Goal: Find specific page/section: Find specific page/section

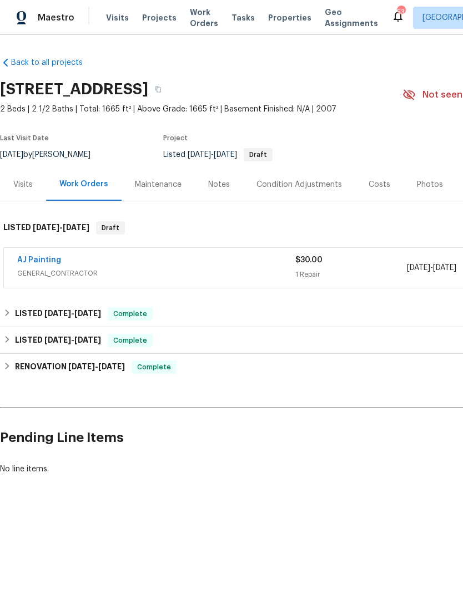
click at [27, 185] on div "Visits" at bounding box center [22, 184] width 19 height 11
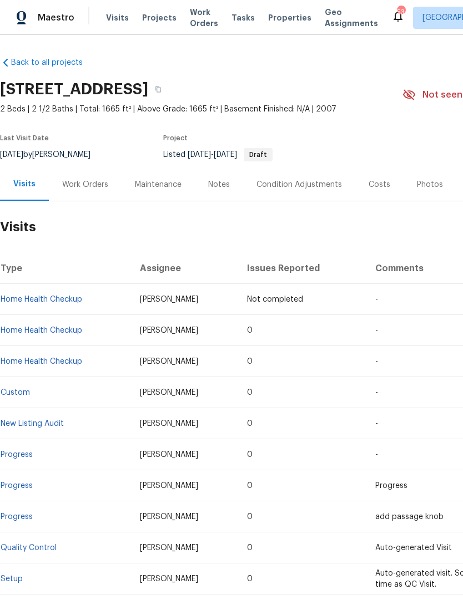
click at [91, 188] on div "Work Orders" at bounding box center [85, 184] width 46 height 11
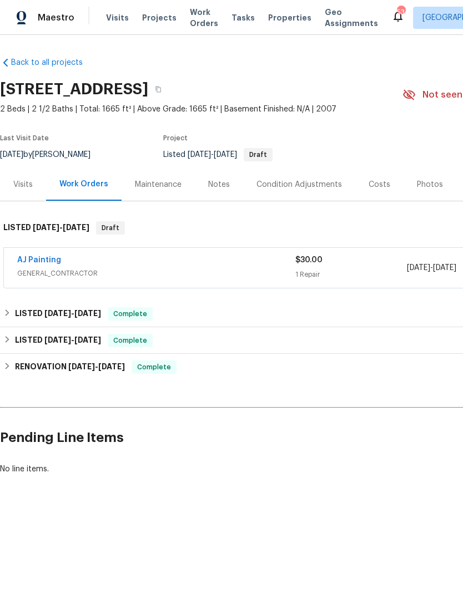
click at [194, 270] on span "GENERAL_CONTRACTOR" at bounding box center [156, 273] width 278 height 11
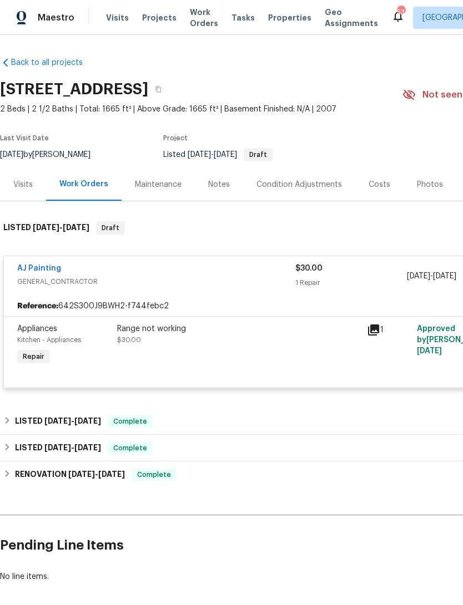
click at [25, 186] on div "Visits" at bounding box center [22, 184] width 19 height 11
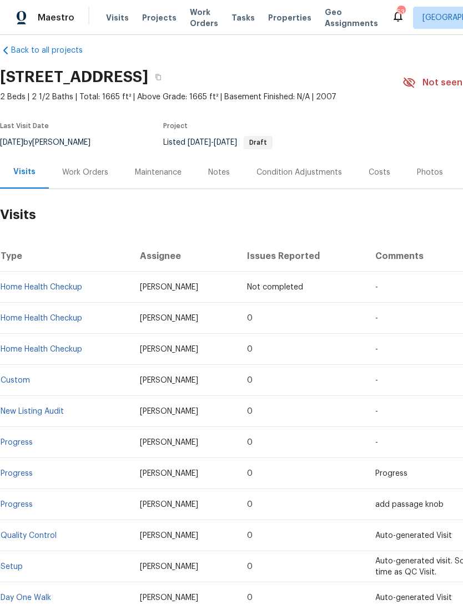
scroll to position [13, 0]
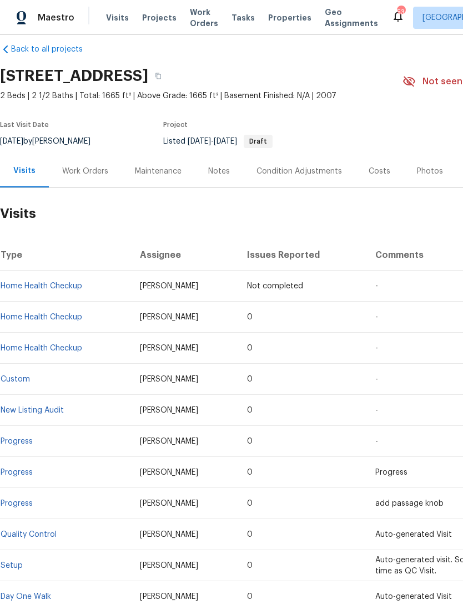
click at [62, 315] on link "Home Health Checkup" at bounding box center [42, 317] width 82 height 8
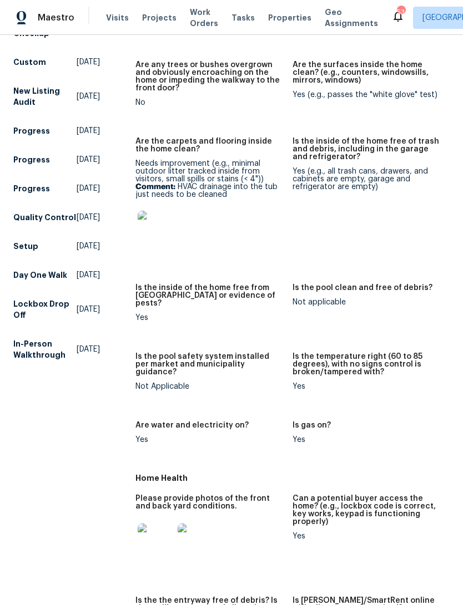
scroll to position [224, 0]
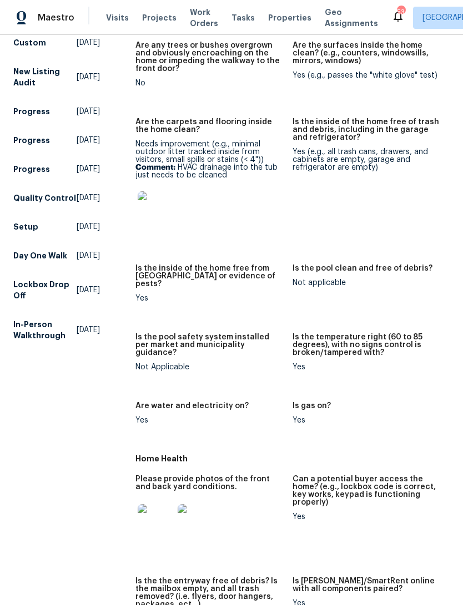
click at [151, 200] on img at bounding box center [155, 208] width 35 height 35
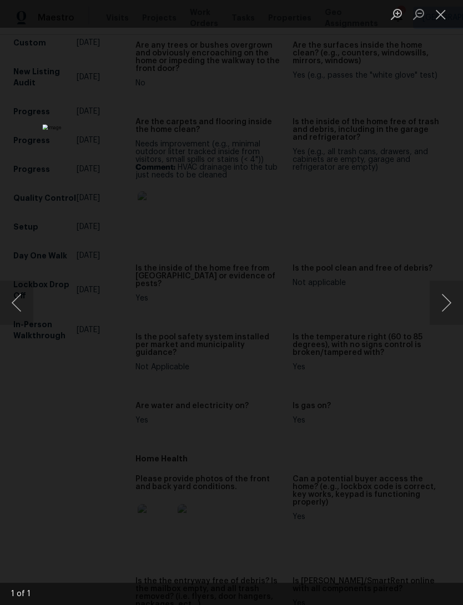
click at [442, 21] on button "Close lightbox" at bounding box center [440, 13] width 22 height 19
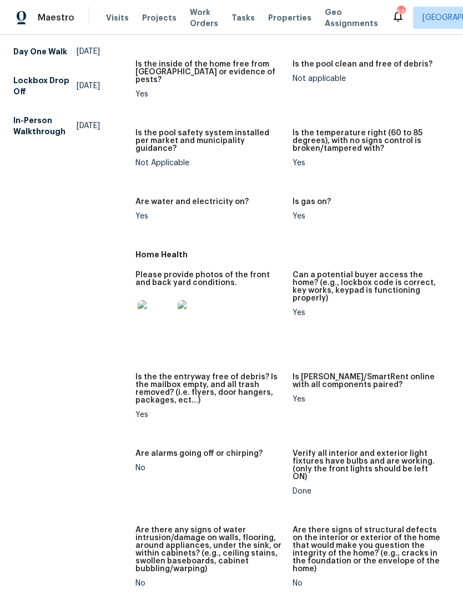
scroll to position [429, 0]
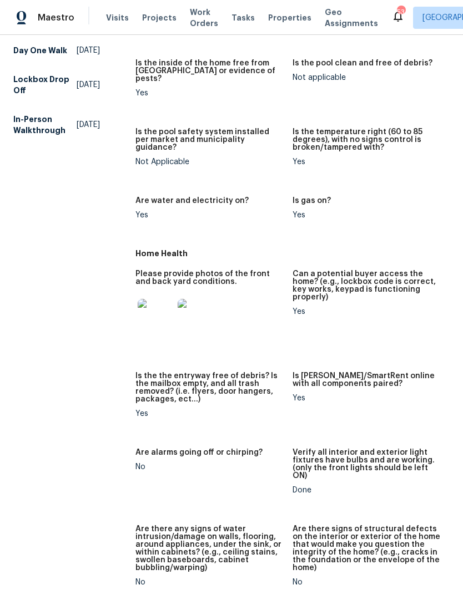
click at [151, 299] on img at bounding box center [155, 316] width 35 height 35
